Goal: Task Accomplishment & Management: Manage account settings

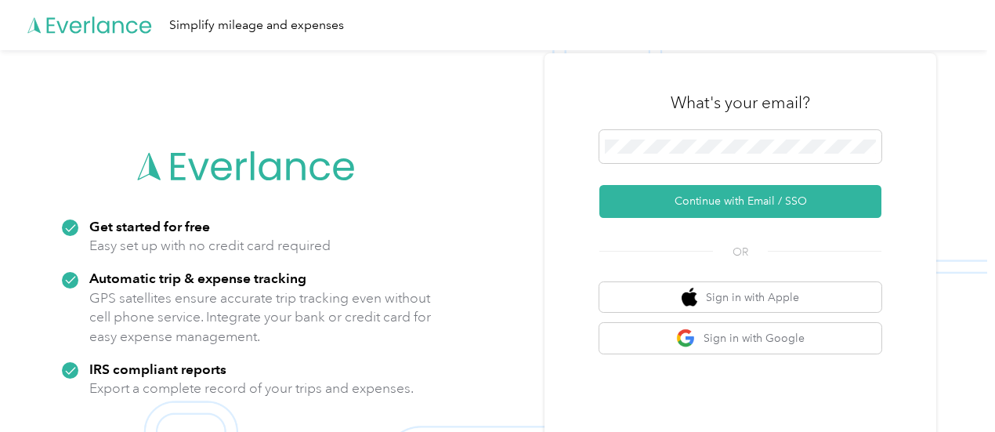
click at [680, 128] on div "What's your email?" at bounding box center [740, 102] width 282 height 55
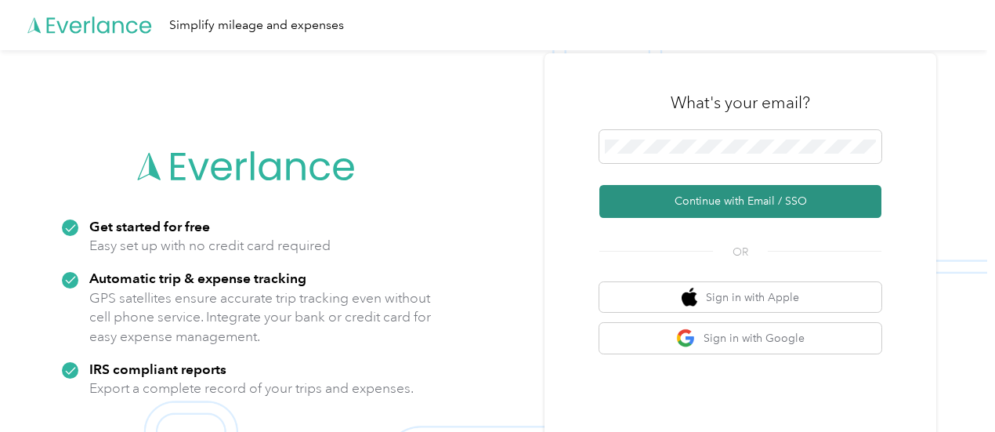
click at [700, 195] on button "Continue with Email / SSO" at bounding box center [740, 201] width 282 height 33
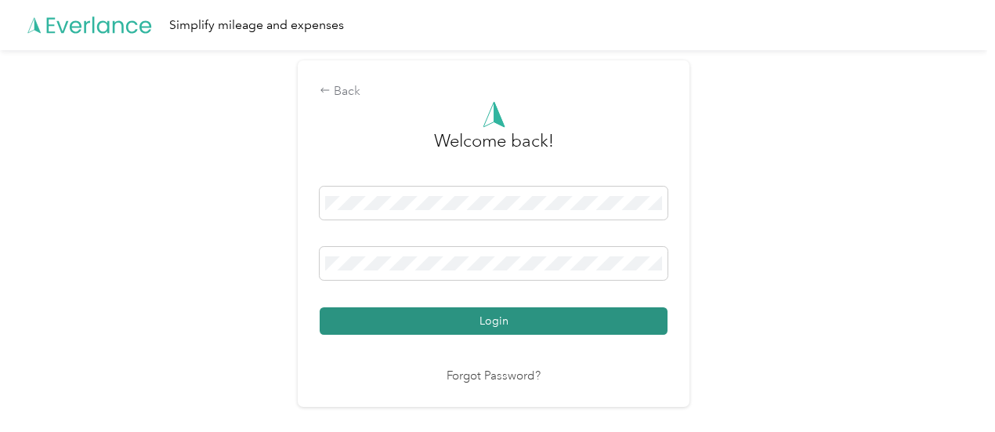
click at [474, 334] on button "Login" at bounding box center [494, 320] width 348 height 27
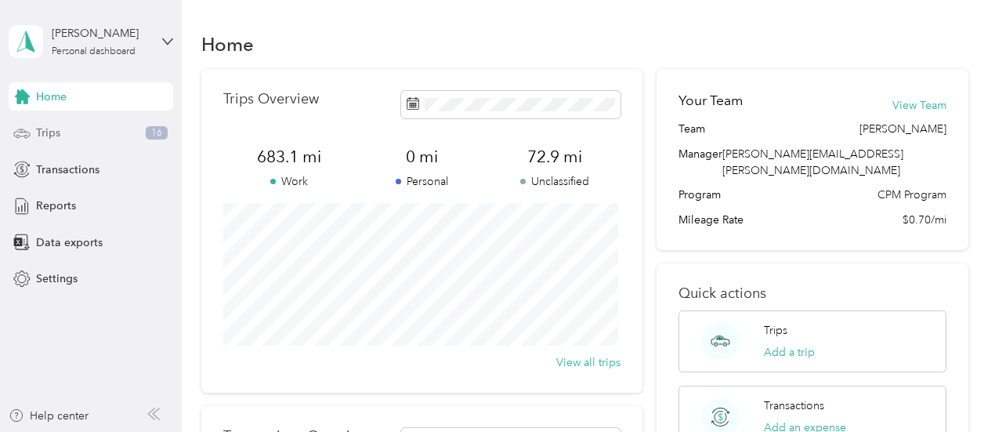
click at [121, 132] on div "Trips 16" at bounding box center [91, 133] width 164 height 28
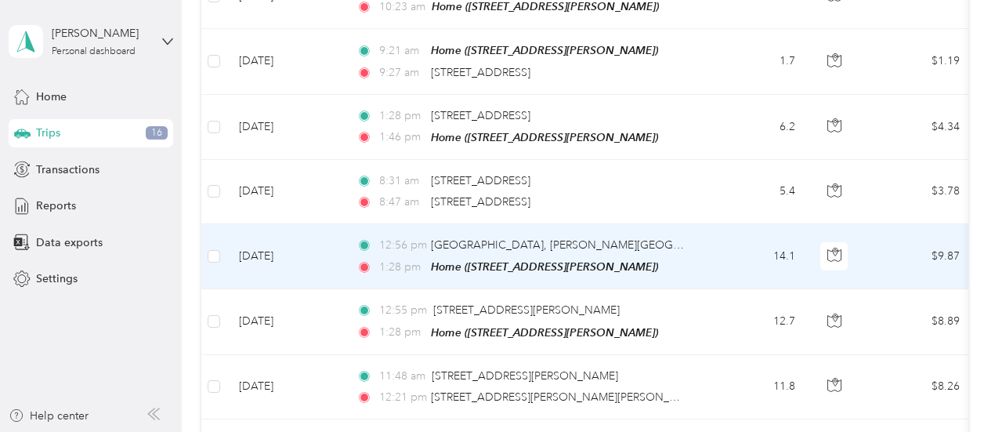
scroll to position [120, 0]
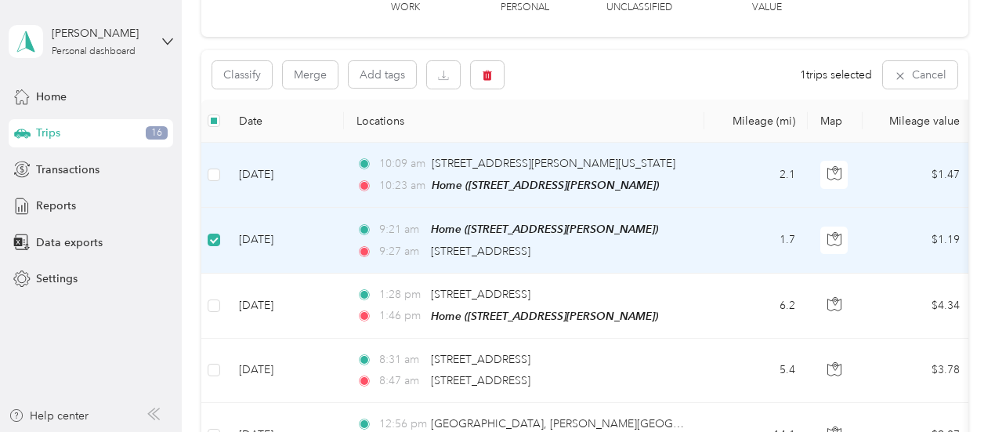
click at [221, 174] on td at bounding box center [213, 175] width 25 height 65
click at [492, 89] on div "Classify Merge Add tags 2 trips selected Cancel" at bounding box center [584, 74] width 767 height 49
click at [493, 81] on button "button" at bounding box center [487, 74] width 33 height 27
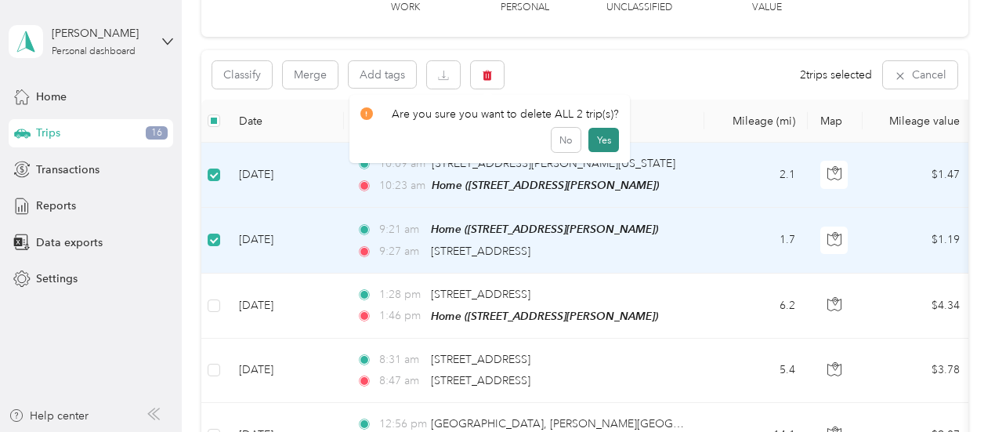
click at [595, 137] on button "Yes" at bounding box center [603, 140] width 31 height 25
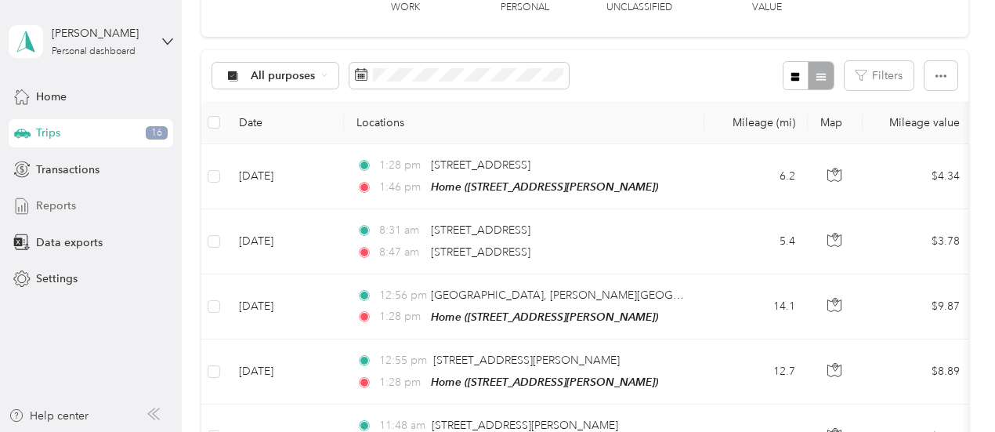
click at [90, 200] on div "Reports" at bounding box center [91, 206] width 164 height 28
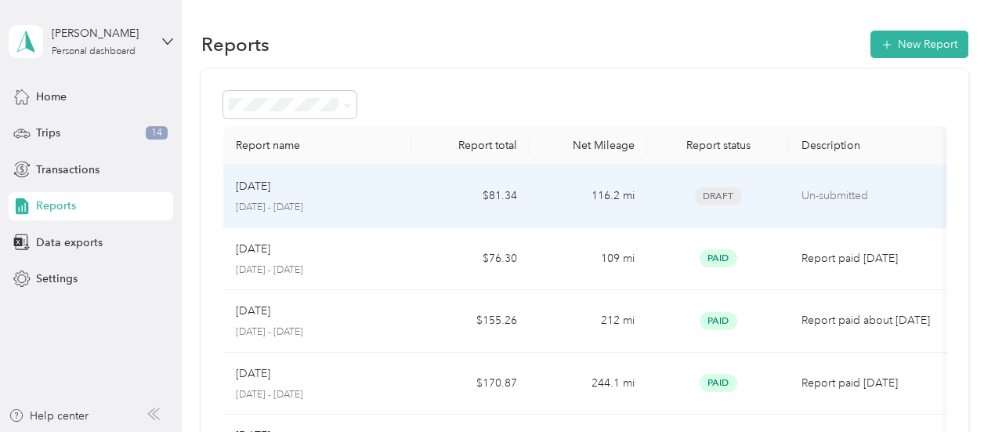
click at [631, 197] on td "116.2 mi" at bounding box center [587, 196] width 117 height 63
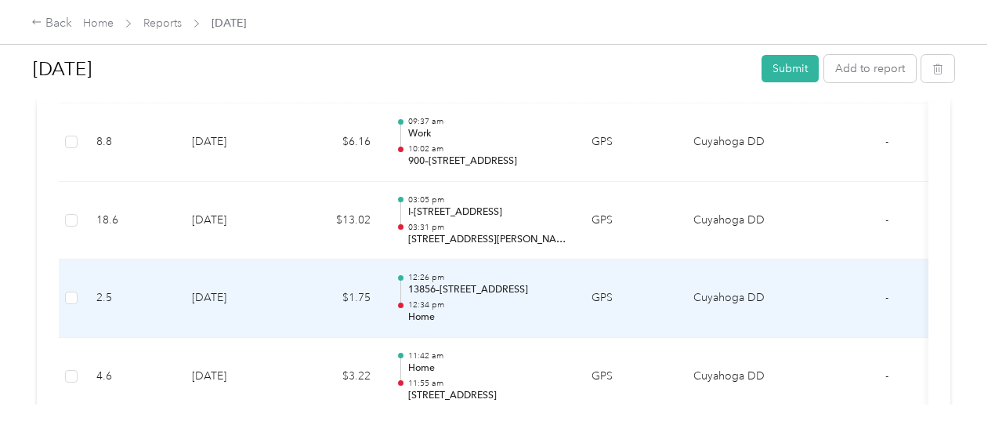
scroll to position [1151, 0]
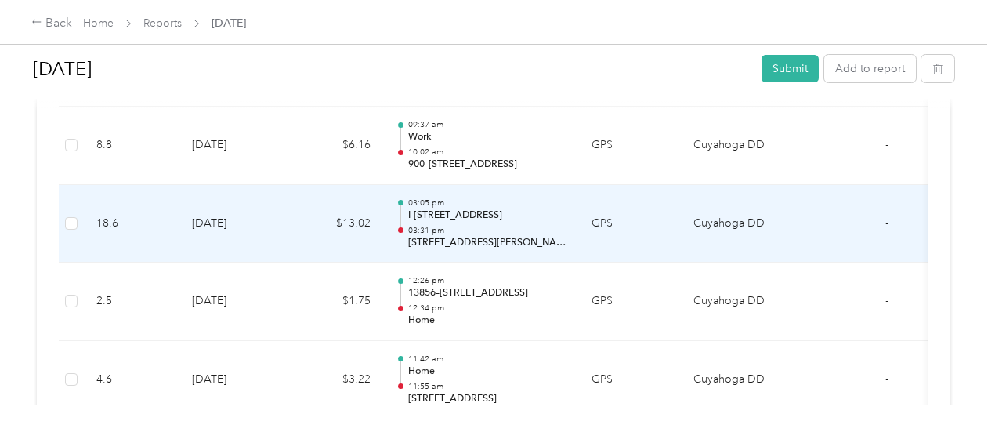
click at [432, 242] on p "[STREET_ADDRESS][PERSON_NAME]" at bounding box center [487, 243] width 158 height 14
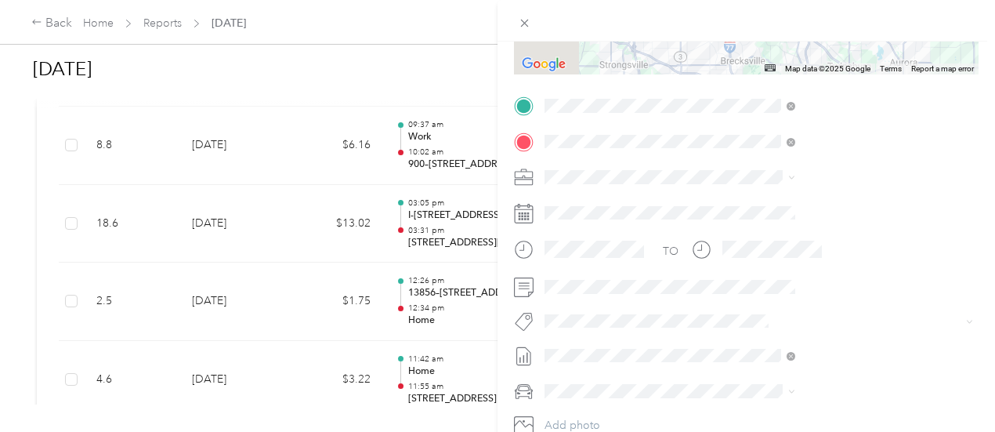
scroll to position [282, 0]
click at [785, 186] on div "Home [STREET_ADDRESS][PERSON_NAME]" at bounding box center [832, 169] width 186 height 33
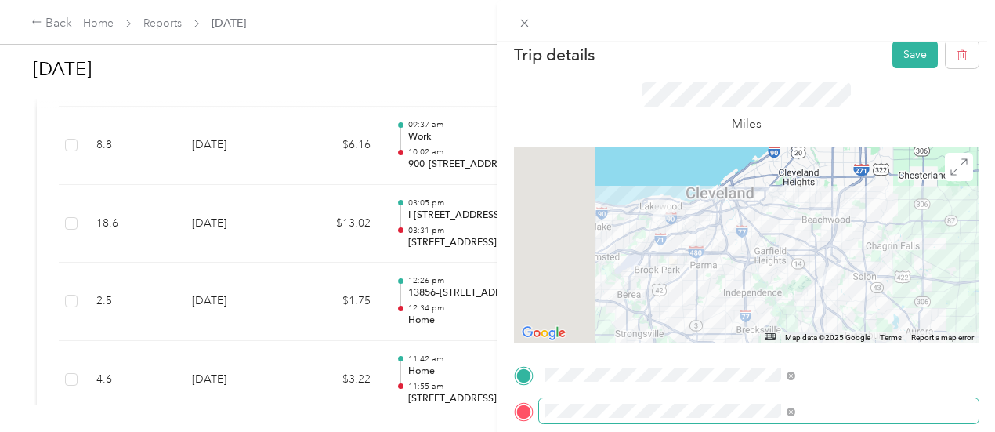
scroll to position [0, 0]
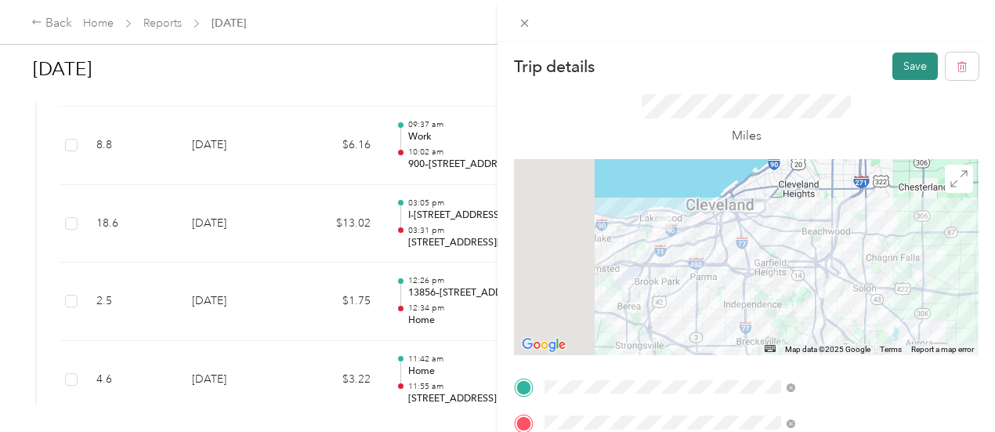
click at [899, 53] on button "Save" at bounding box center [914, 65] width 45 height 27
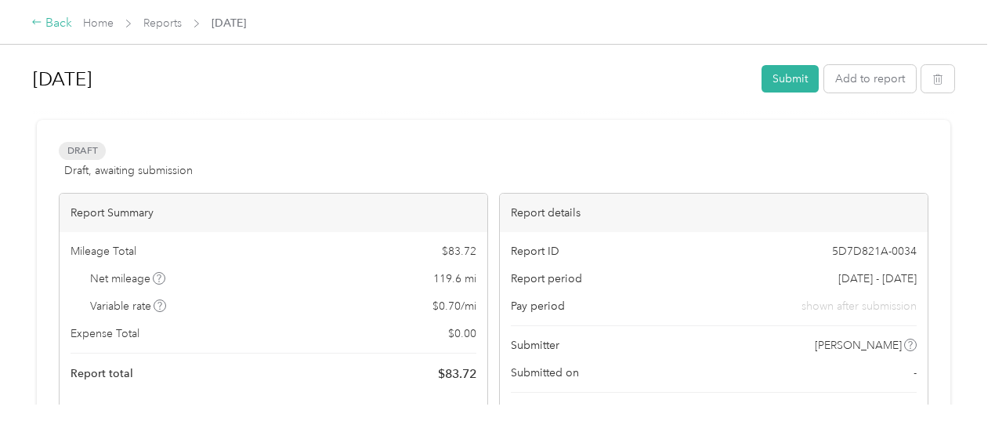
click at [56, 25] on div "Back" at bounding box center [51, 23] width 41 height 19
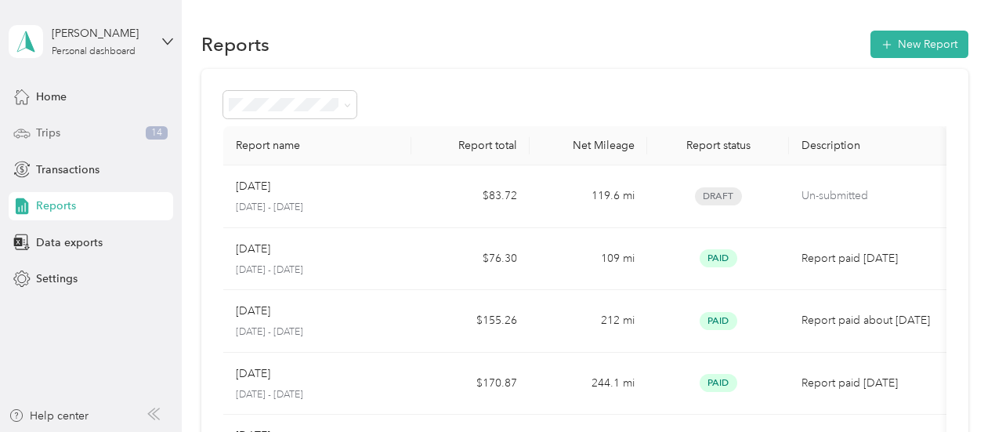
click at [119, 124] on div "Trips 14" at bounding box center [91, 133] width 164 height 28
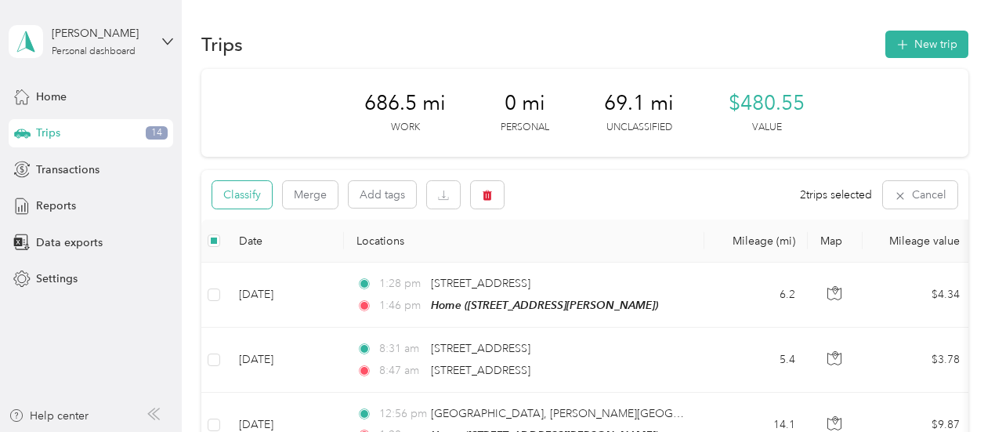
click at [245, 198] on button "Classify" at bounding box center [242, 194] width 60 height 27
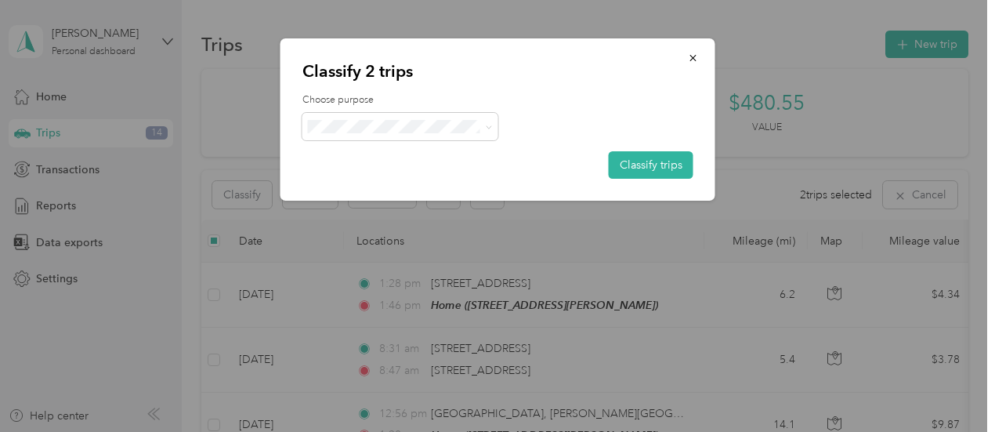
click at [395, 165] on ol "Cuyahoga DD Personal" at bounding box center [400, 160] width 196 height 55
click at [400, 153] on span "Cuyahoga DD" at bounding box center [414, 146] width 146 height 16
click at [647, 161] on button "Classify trips" at bounding box center [651, 164] width 85 height 27
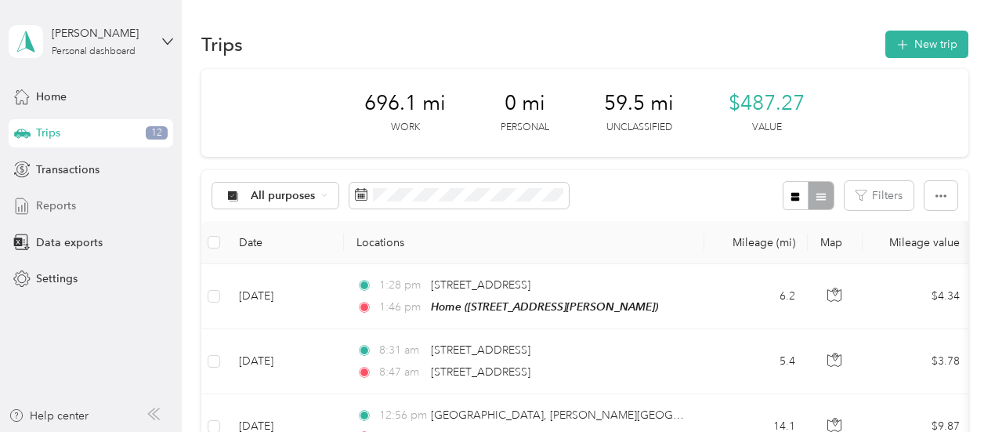
click at [99, 203] on div "Reports" at bounding box center [91, 206] width 164 height 28
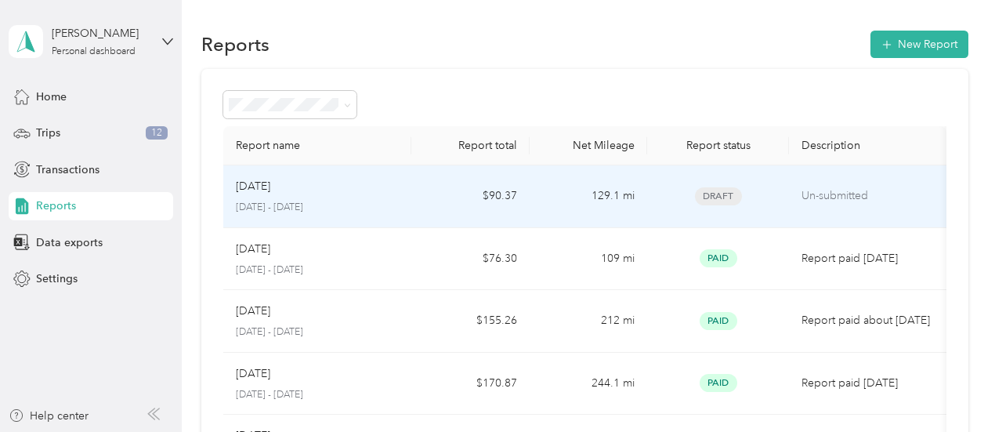
click at [359, 193] on div "[DATE]" at bounding box center [318, 186] width 164 height 17
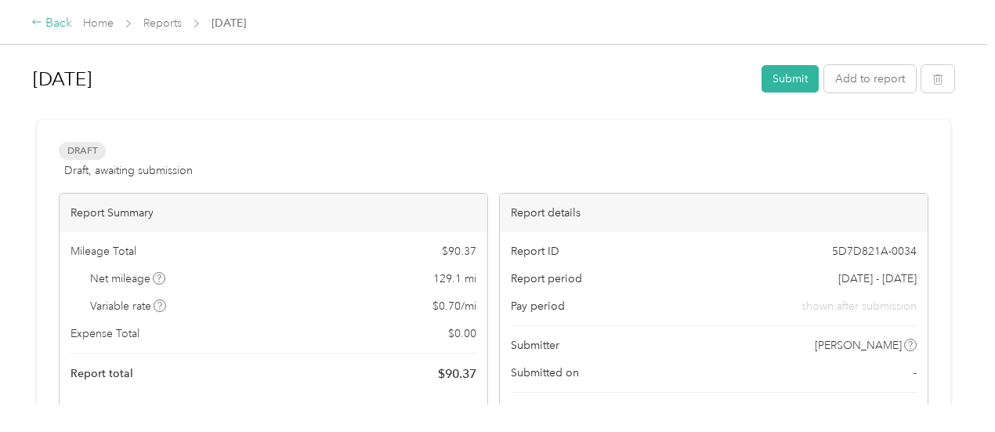
click at [49, 20] on div "Back" at bounding box center [51, 23] width 41 height 19
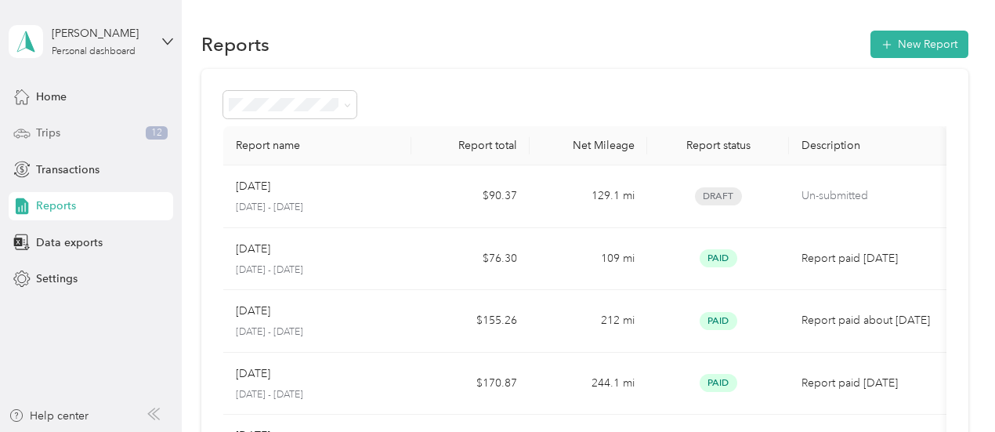
click at [77, 145] on div "Trips 12" at bounding box center [91, 133] width 164 height 28
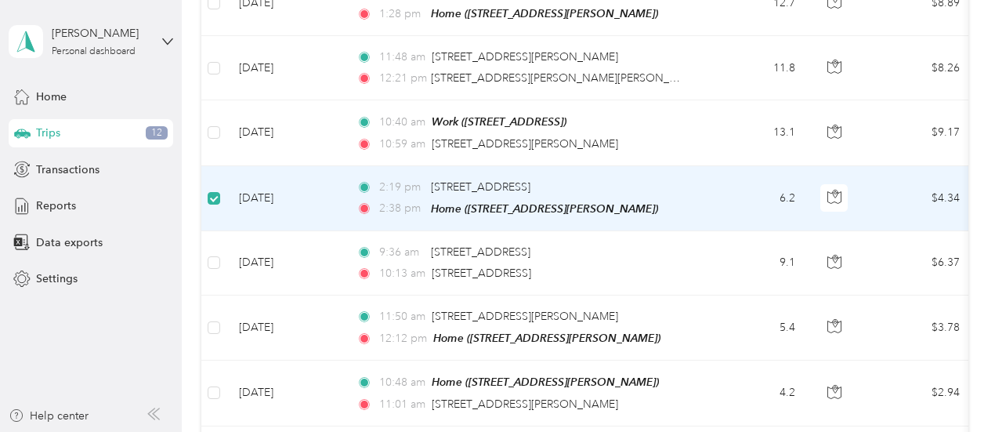
scroll to position [486, 0]
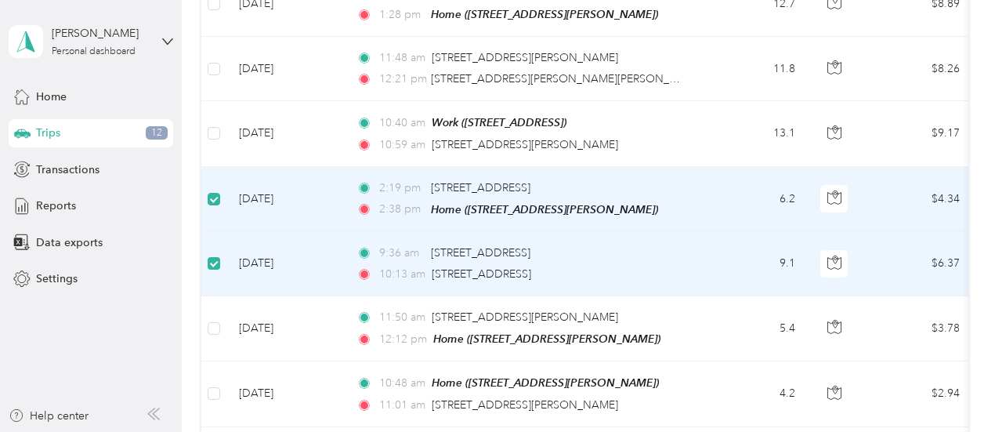
click at [216, 248] on td at bounding box center [213, 264] width 25 height 64
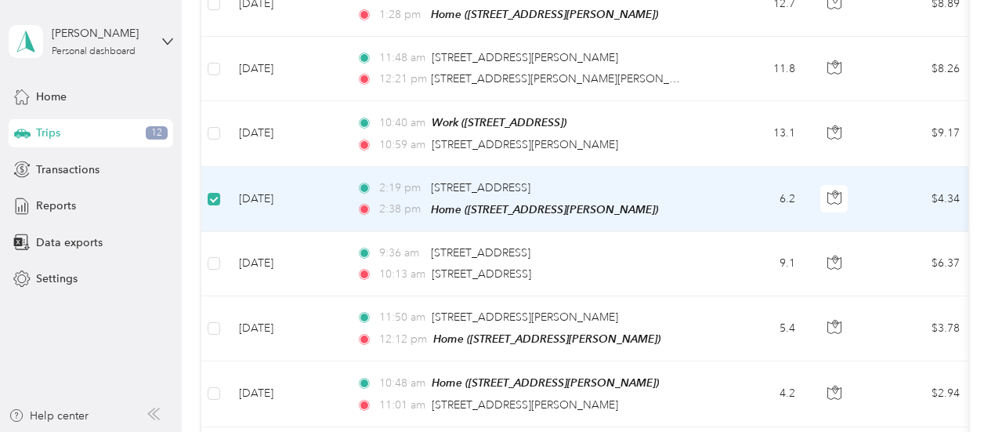
click at [218, 190] on label at bounding box center [214, 198] width 13 height 17
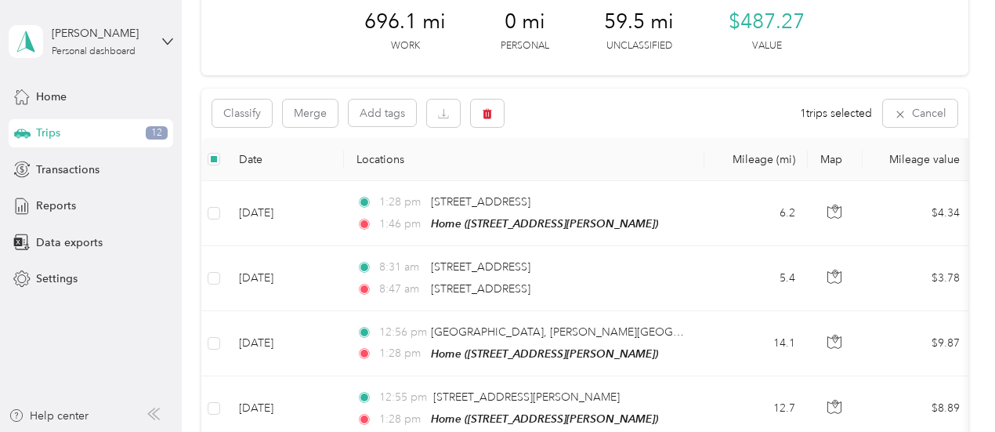
scroll to position [81, 0]
click at [487, 115] on icon "button" at bounding box center [486, 114] width 9 height 10
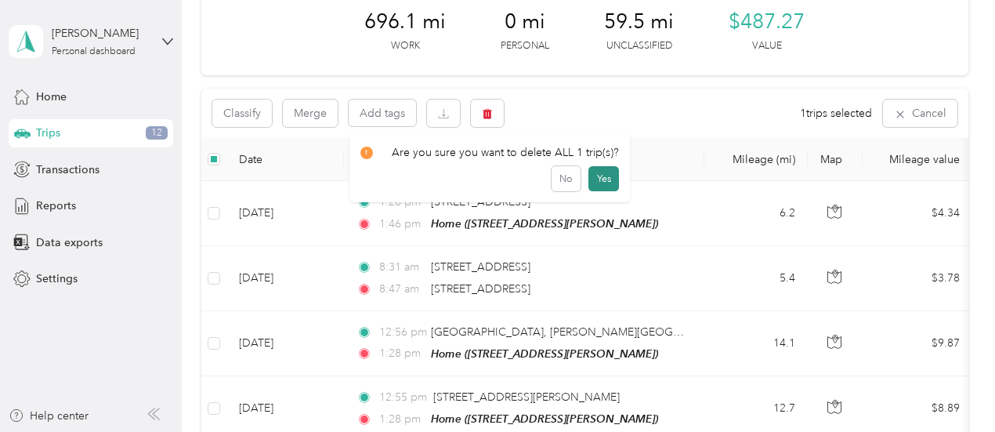
click at [598, 178] on button "Yes" at bounding box center [603, 178] width 31 height 25
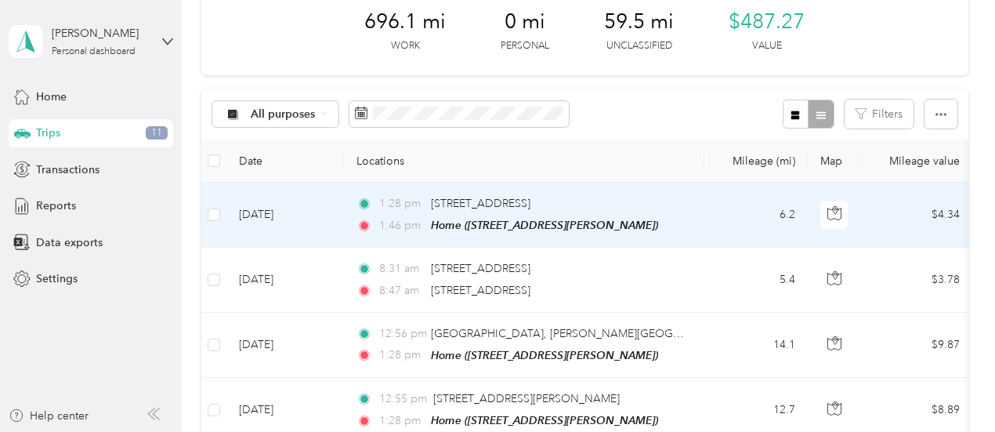
scroll to position [0, 0]
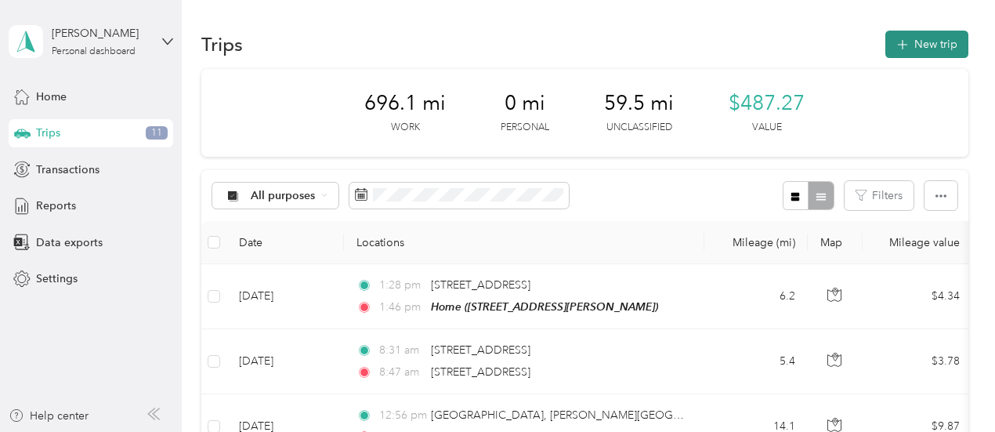
click at [916, 38] on button "New trip" at bounding box center [926, 44] width 83 height 27
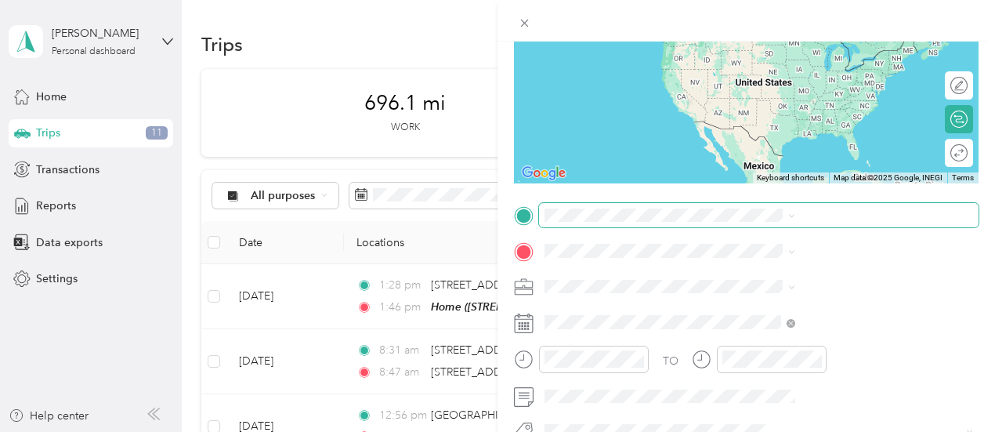
scroll to position [172, 0]
click at [767, 203] on span at bounding box center [758, 214] width 439 height 25
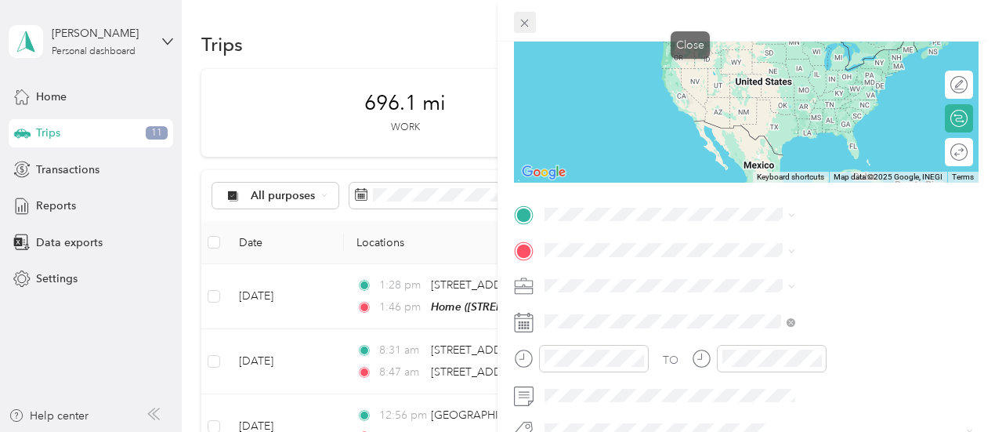
click at [531, 23] on icon at bounding box center [524, 22] width 13 height 13
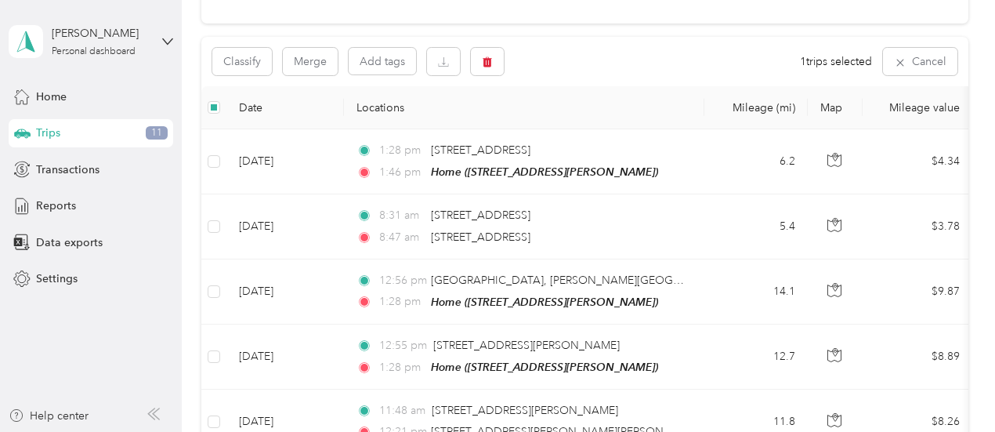
scroll to position [0, 0]
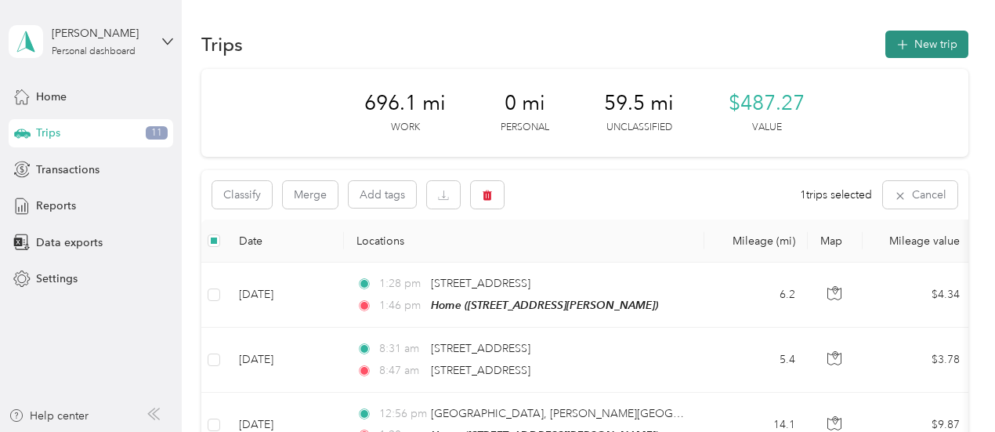
click at [957, 44] on button "New trip" at bounding box center [926, 44] width 83 height 27
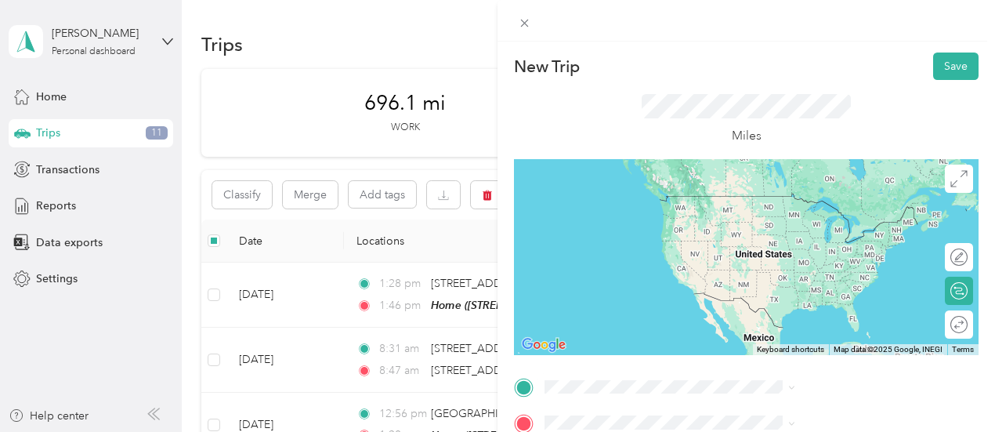
click at [827, 207] on span "[STREET_ADDRESS][PERSON_NAME][US_STATE]" at bounding box center [846, 196] width 215 height 27
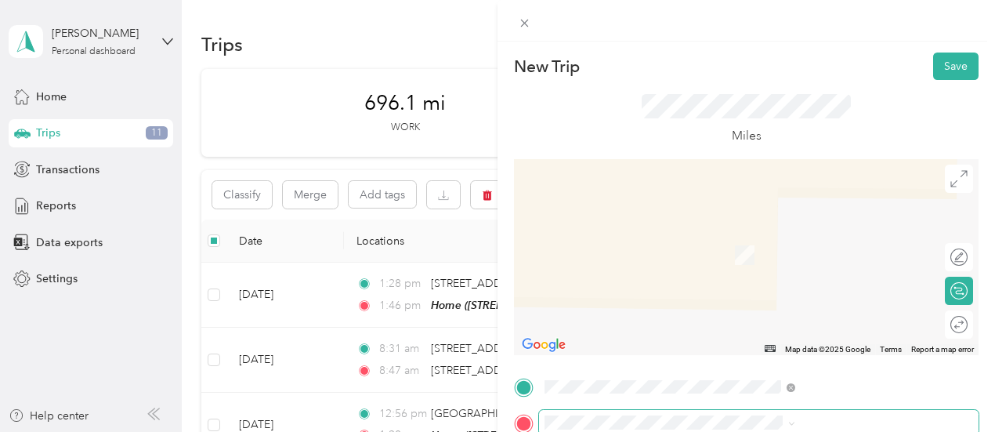
click at [758, 414] on span at bounding box center [758, 422] width 439 height 25
click at [799, 226] on span "[STREET_ADDRESS][US_STATE]" at bounding box center [817, 223] width 157 height 14
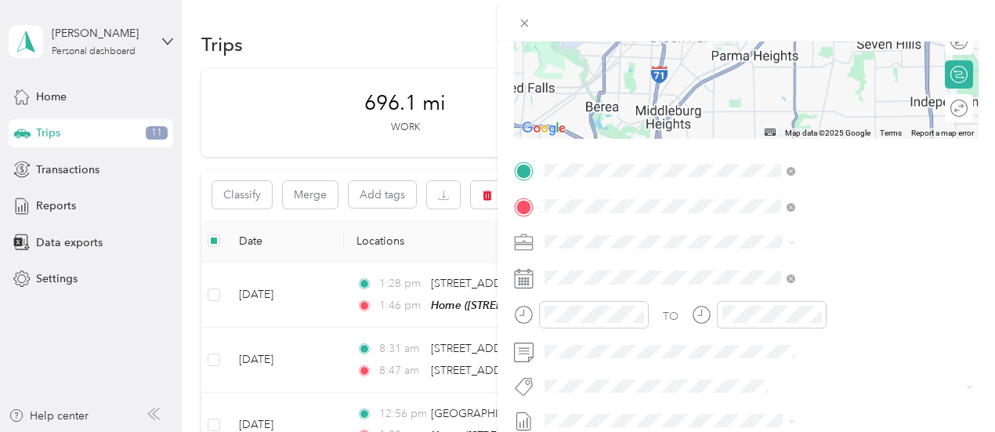
scroll to position [217, 0]
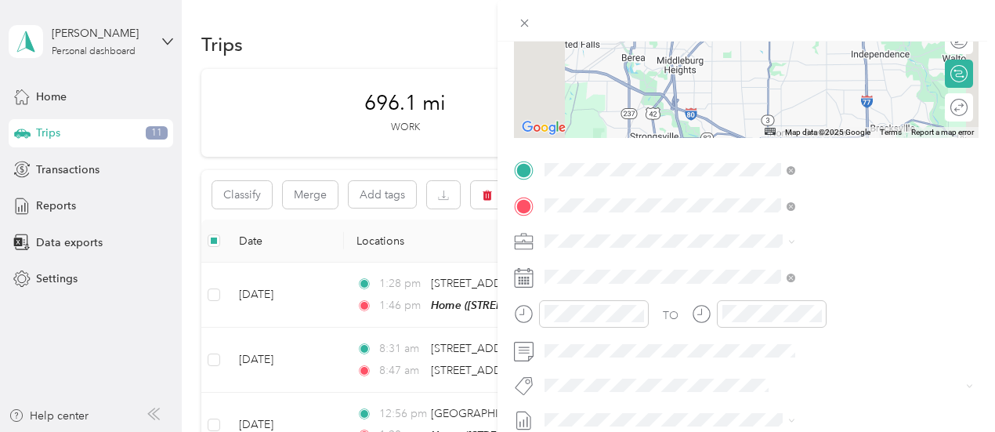
click at [529, 276] on rect at bounding box center [528, 277] width 2 height 2
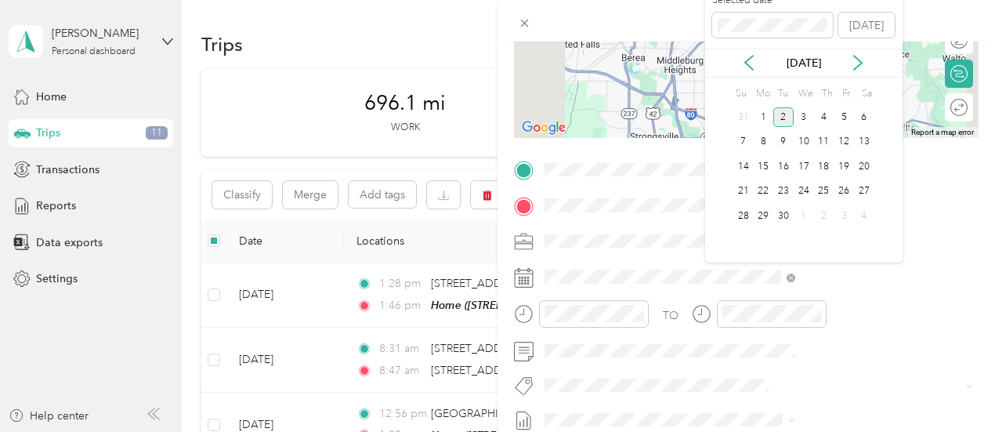
click at [750, 53] on div "[DATE]" at bounding box center [803, 63] width 197 height 29
click at [747, 62] on icon at bounding box center [749, 63] width 16 height 16
click at [823, 193] on div "21" at bounding box center [824, 192] width 20 height 20
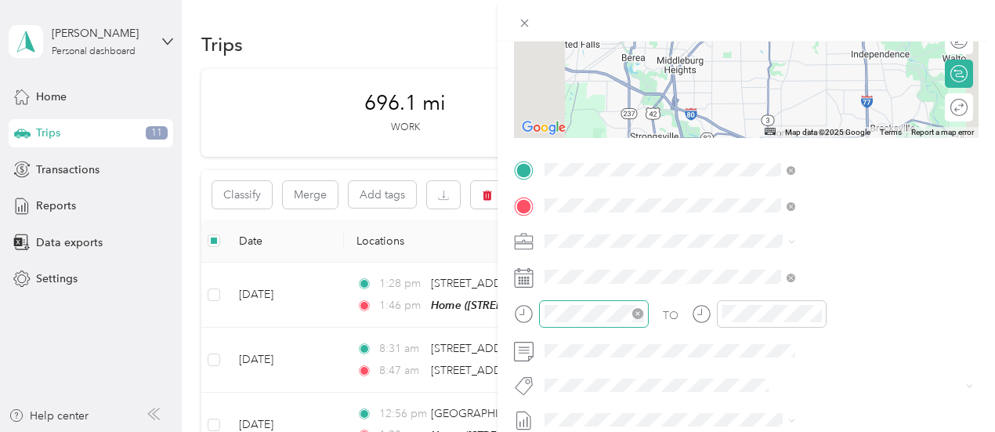
click at [643, 314] on icon "close-circle" at bounding box center [637, 313] width 11 height 11
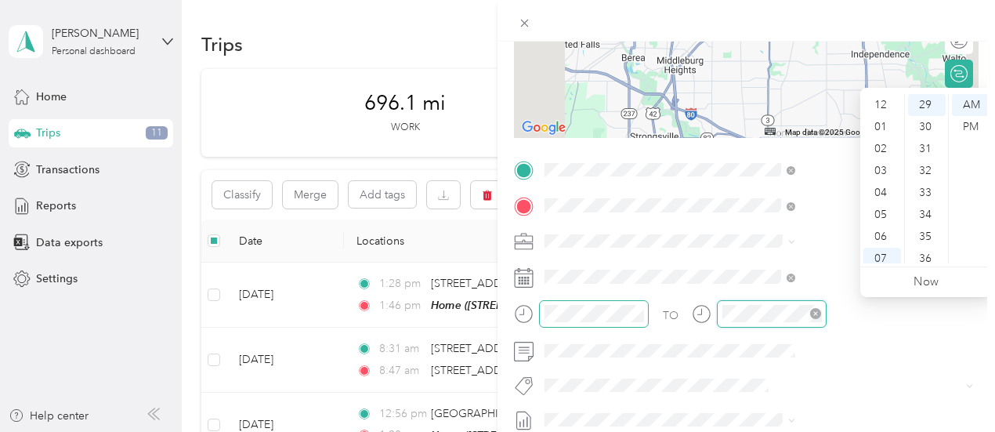
scroll to position [94, 0]
click at [649, 302] on div at bounding box center [594, 313] width 110 height 27
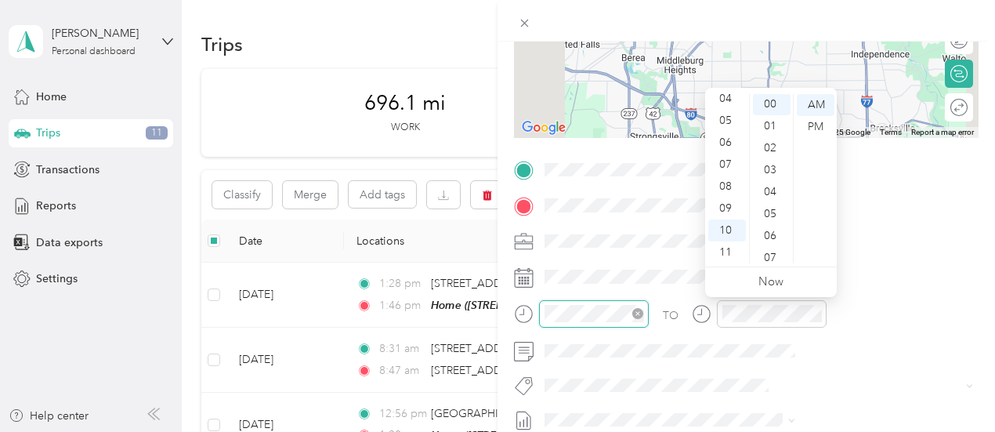
scroll to position [0, 0]
click at [818, 100] on div "AM" at bounding box center [816, 105] width 38 height 22
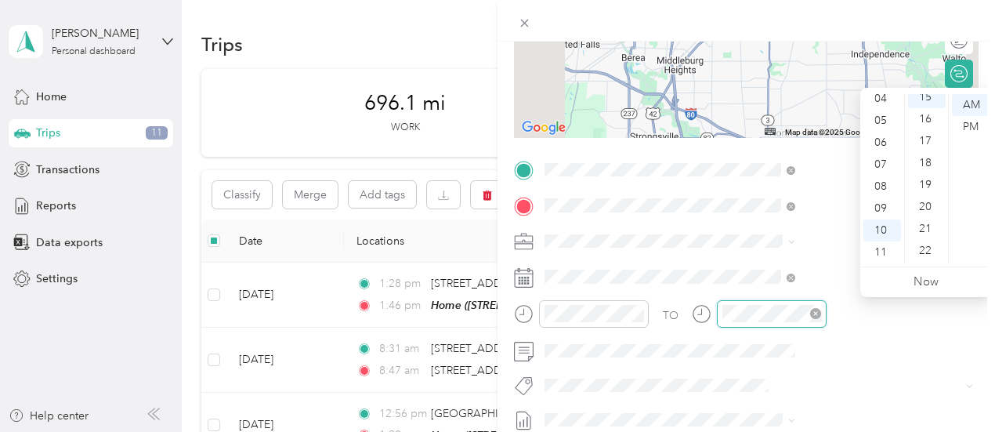
scroll to position [329, 0]
click at [985, 106] on div "AM" at bounding box center [971, 105] width 38 height 22
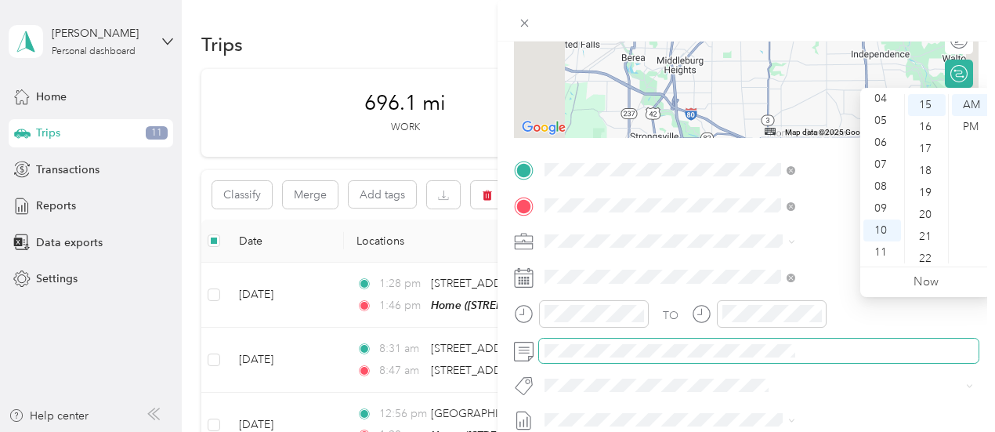
click at [905, 357] on span at bounding box center [758, 350] width 439 height 25
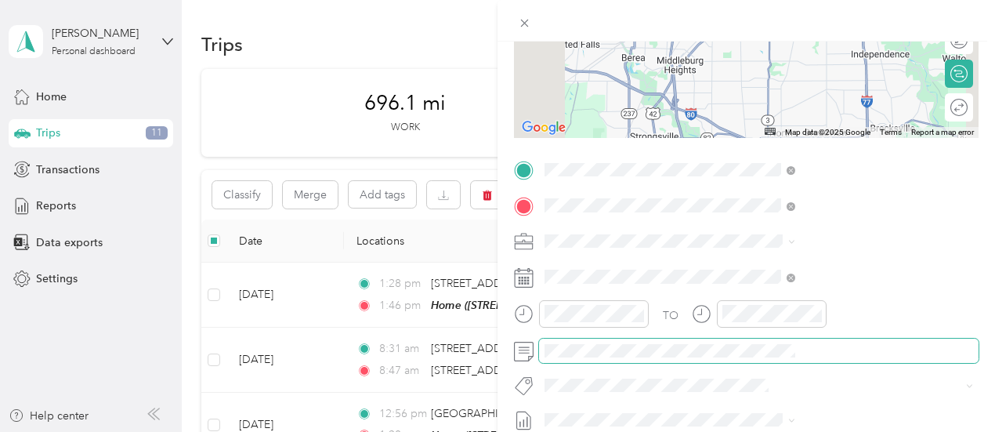
scroll to position [0, 0]
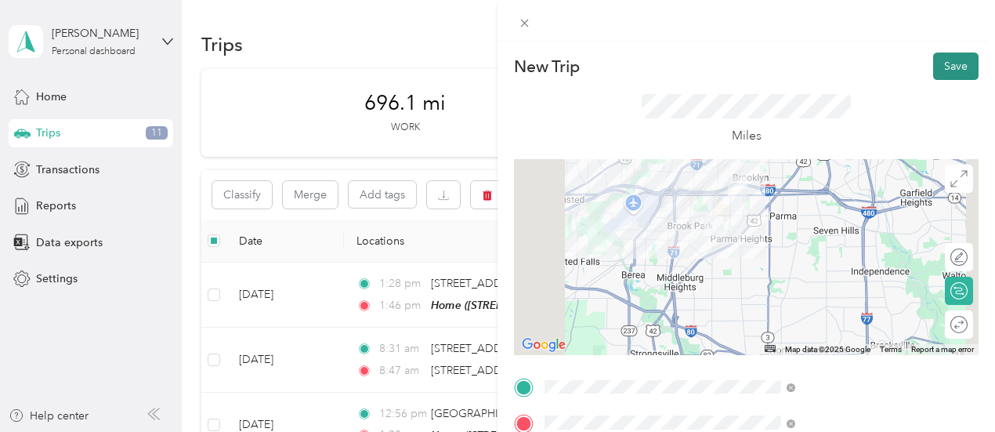
click at [941, 65] on button "Save" at bounding box center [955, 65] width 45 height 27
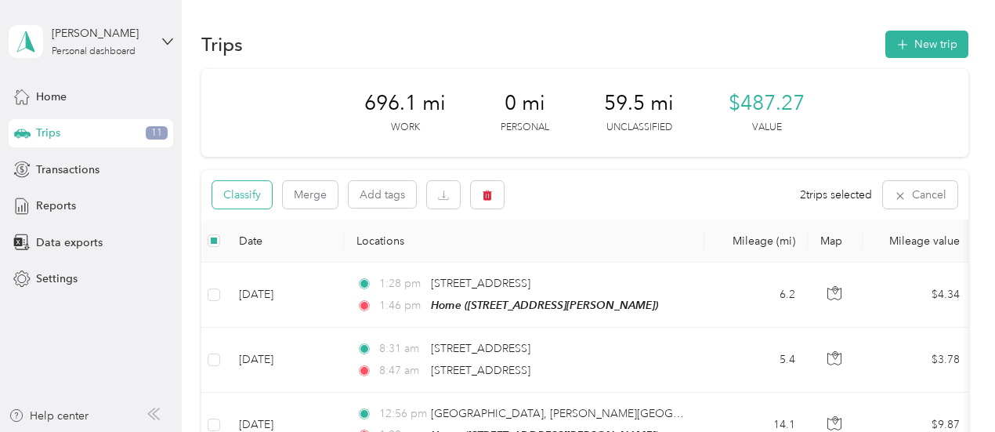
click at [262, 198] on button "Classify" at bounding box center [242, 194] width 60 height 27
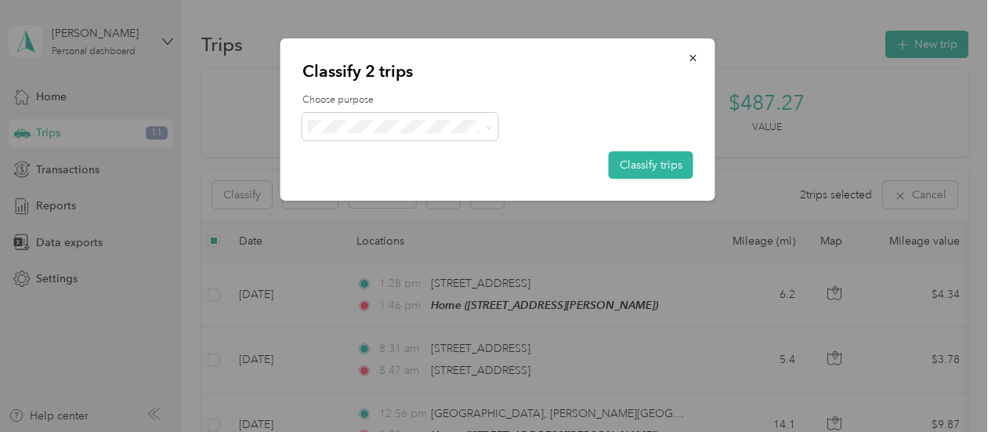
click at [350, 154] on span "Cuyahoga DD" at bounding box center [414, 147] width 146 height 16
click at [622, 164] on button "Classify trips" at bounding box center [651, 164] width 85 height 27
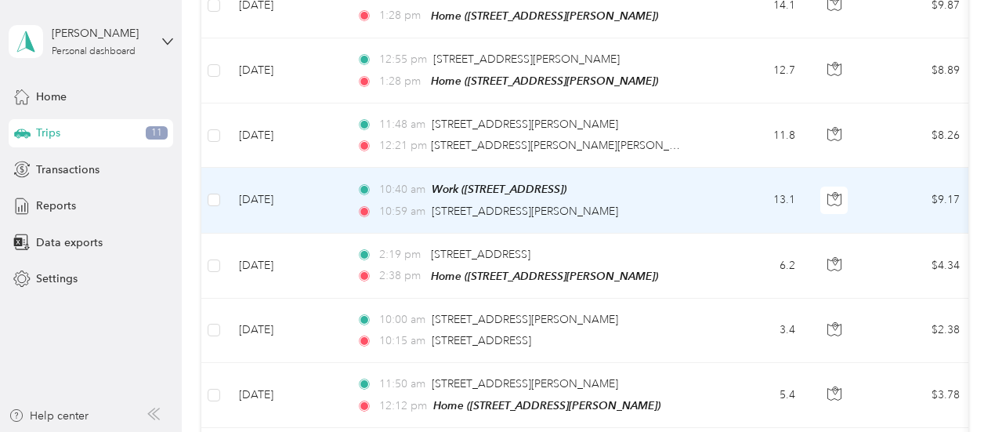
scroll to position [378, 0]
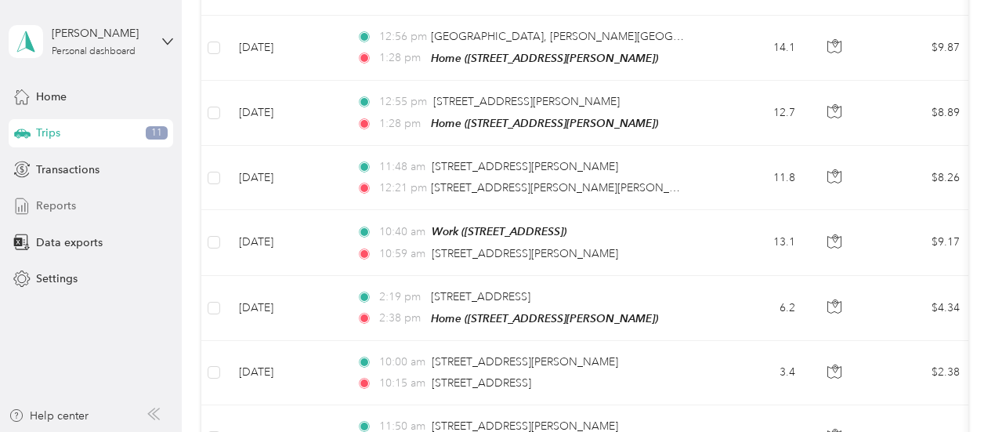
click at [99, 209] on div "Reports" at bounding box center [91, 206] width 164 height 28
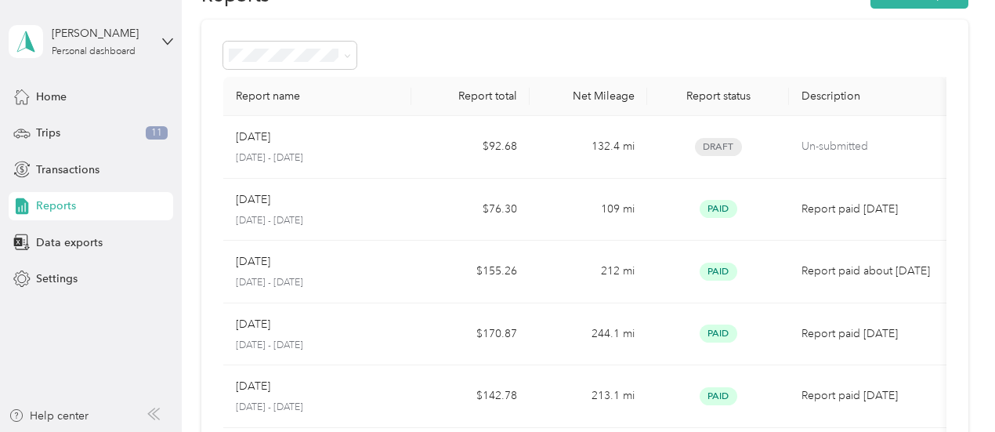
scroll to position [30, 0]
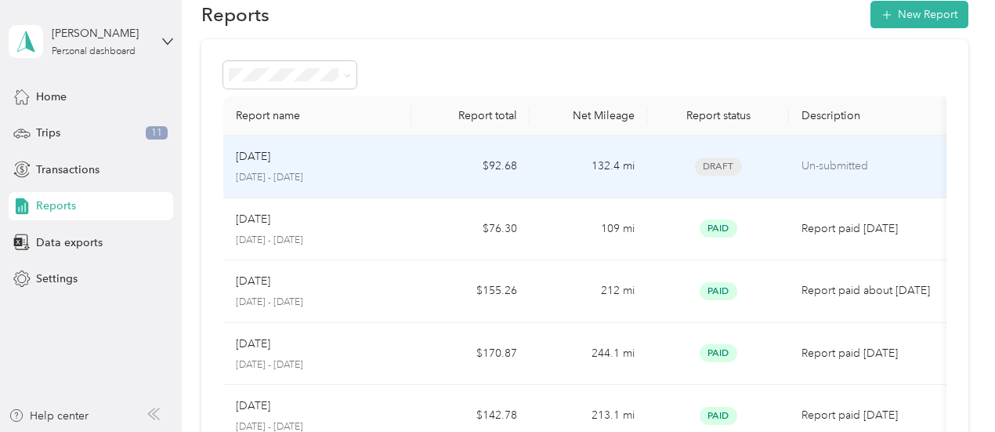
click at [609, 174] on td "132.4 mi" at bounding box center [587, 167] width 117 height 63
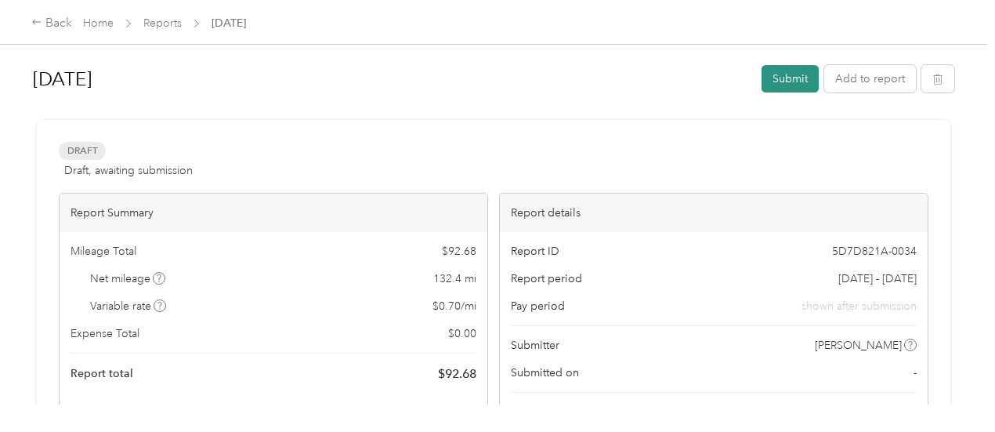
click at [791, 76] on button "Submit" at bounding box center [789, 78] width 57 height 27
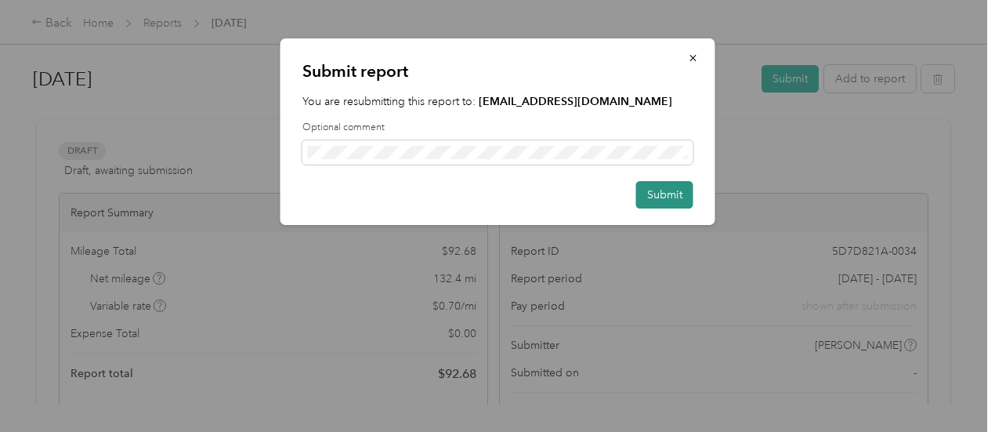
click at [661, 191] on button "Submit" at bounding box center [664, 194] width 57 height 27
